Goal: Navigation & Orientation: Find specific page/section

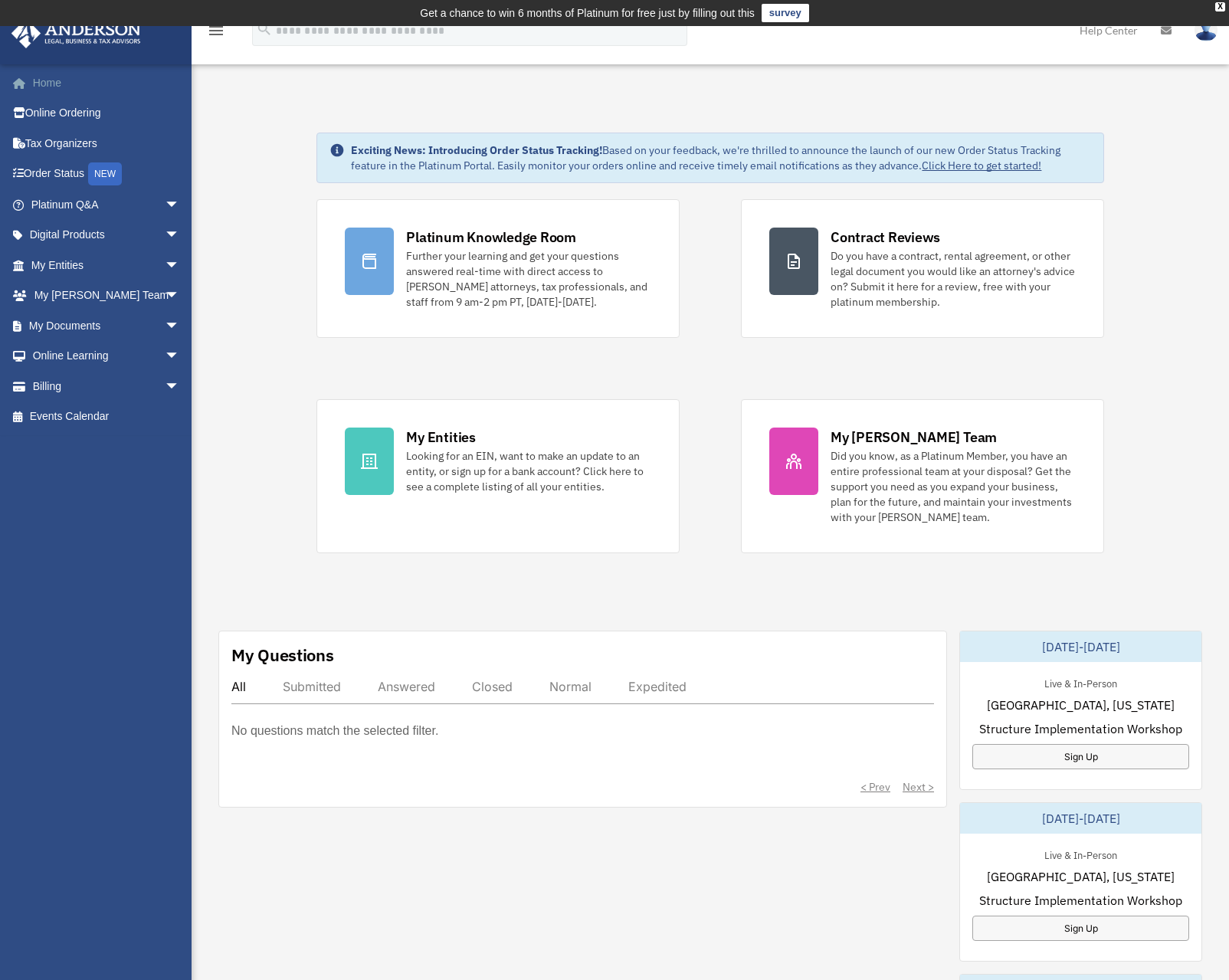
click at [40, 86] on link "Home" at bounding box center [107, 82] width 192 height 31
click at [53, 322] on link "My Documents arrow_drop_down" at bounding box center [107, 326] width 192 height 31
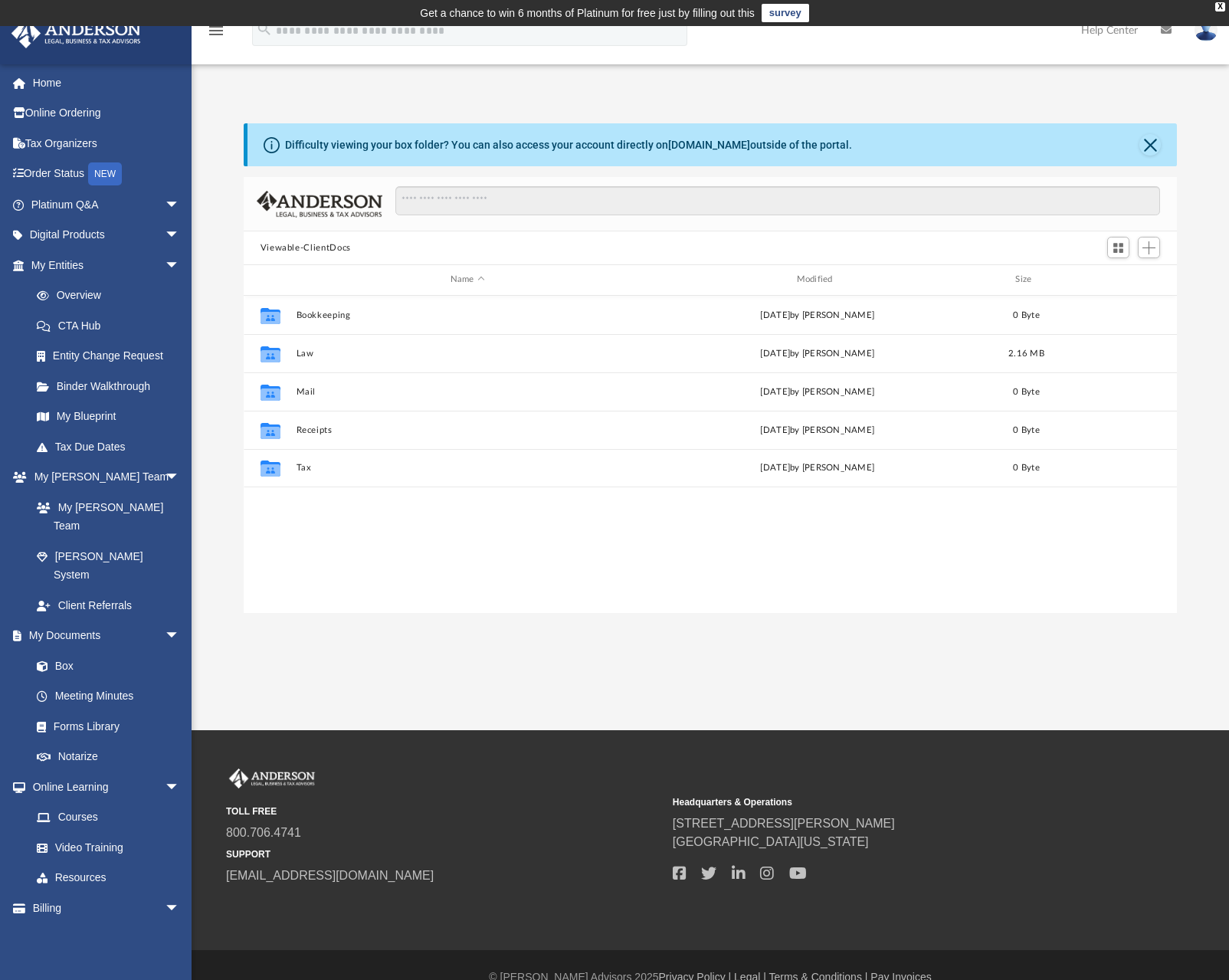
scroll to position [337, 922]
click at [80, 417] on link "My Blueprint" at bounding box center [111, 417] width 181 height 31
